Goal: Find specific page/section: Find specific page/section

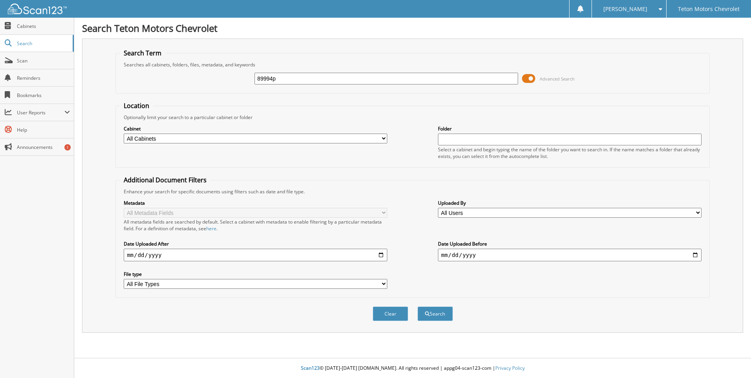
type input "89994p"
click at [417, 306] on button "Search" at bounding box center [434, 313] width 35 height 15
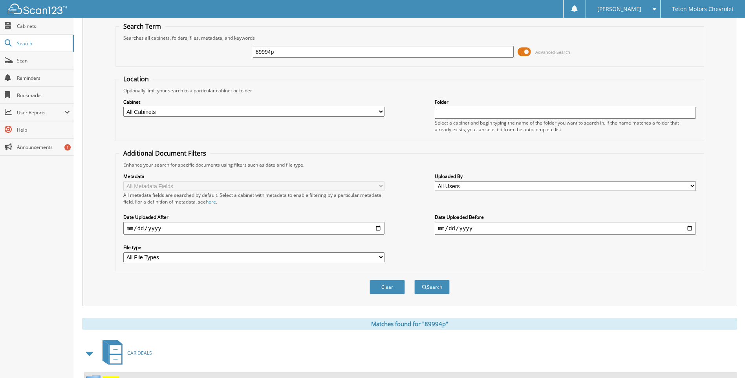
scroll to position [61, 0]
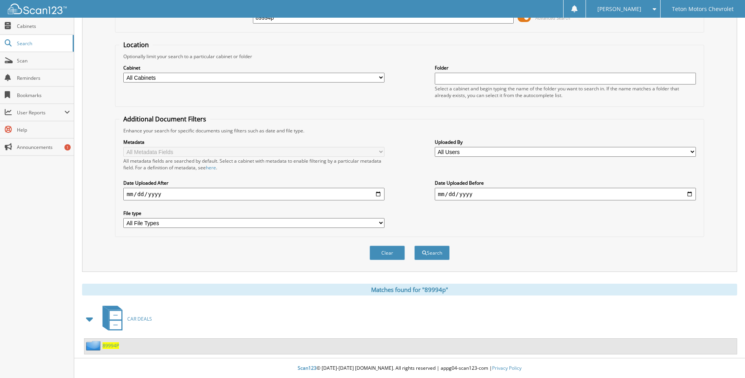
click at [109, 347] on span "89994P" at bounding box center [110, 345] width 16 height 7
